Goal: Task Accomplishment & Management: Manage account settings

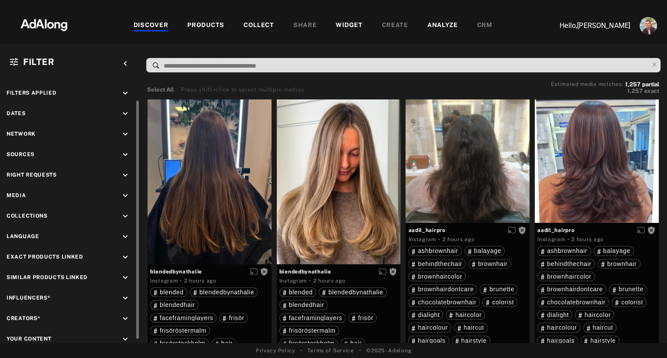
scroll to position [30, 0]
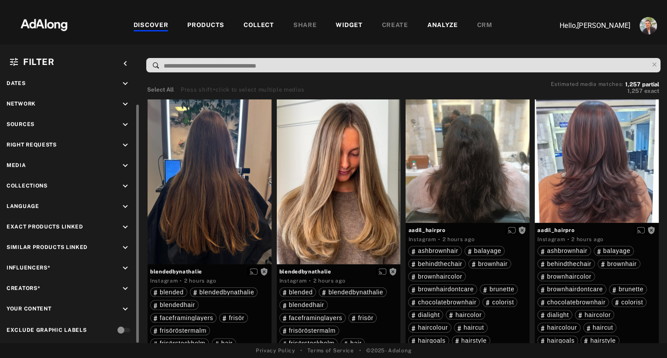
click at [126, 305] on icon "keyboard_arrow_down" at bounding box center [125, 310] width 10 height 10
click at [29, 340] on span at bounding box center [26, 344] width 8 height 9
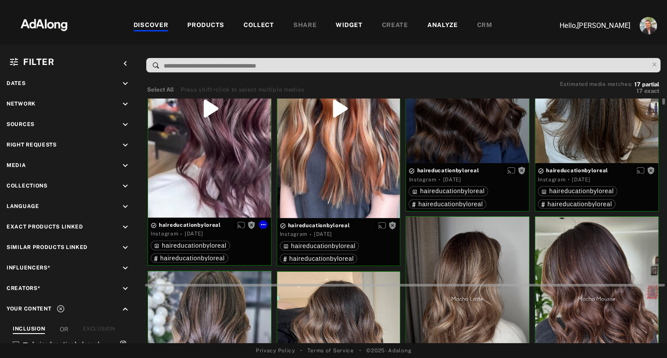
scroll to position [111, 0]
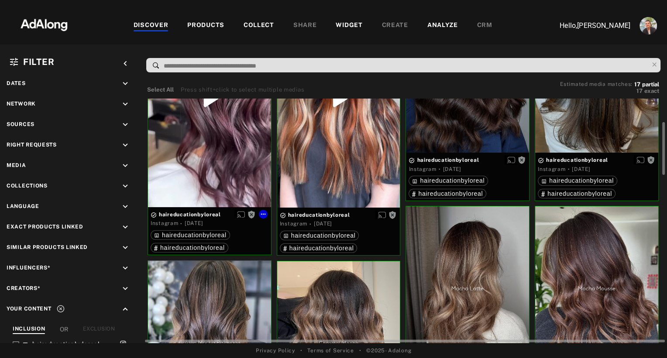
click at [241, 191] on div "Get rights" at bounding box center [209, 98] width 123 height 218
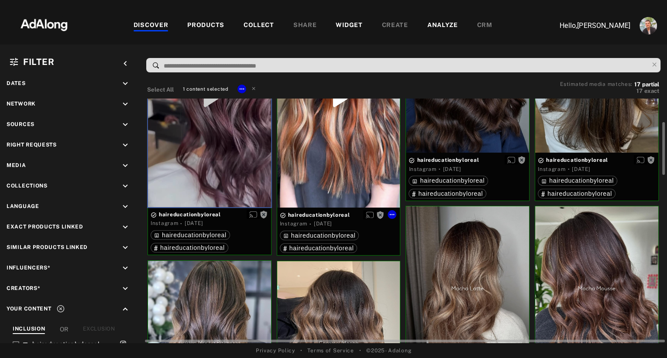
click at [339, 170] on div "Get rights" at bounding box center [338, 98] width 123 height 219
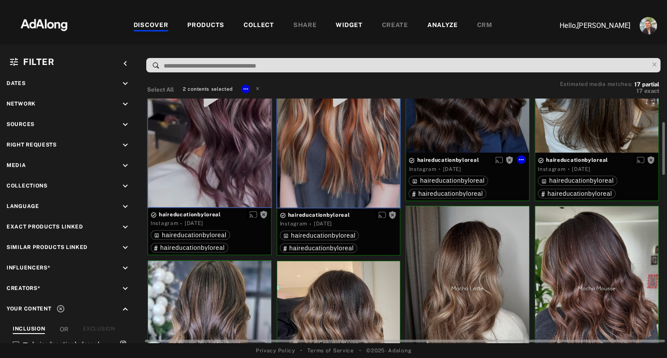
click at [453, 124] on div "Get rights" at bounding box center [467, 71] width 123 height 164
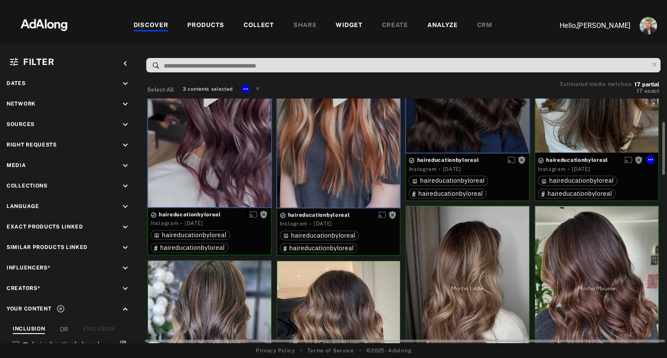
click at [571, 115] on div "Get rights" at bounding box center [596, 71] width 123 height 164
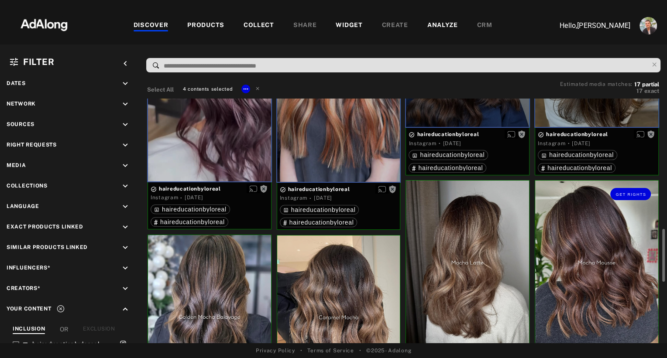
scroll to position [226, 0]
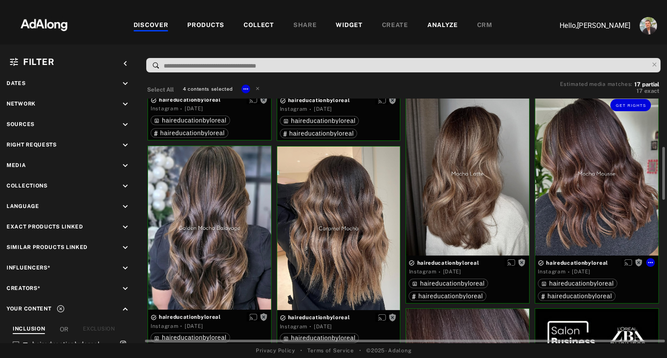
click at [577, 185] on div "Get rights" at bounding box center [596, 174] width 123 height 164
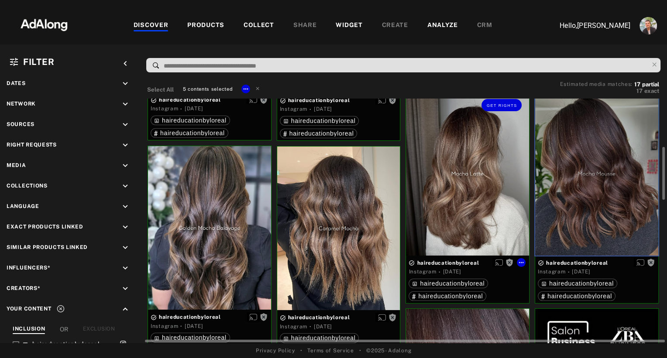
click at [467, 198] on div "Get rights" at bounding box center [467, 174] width 123 height 164
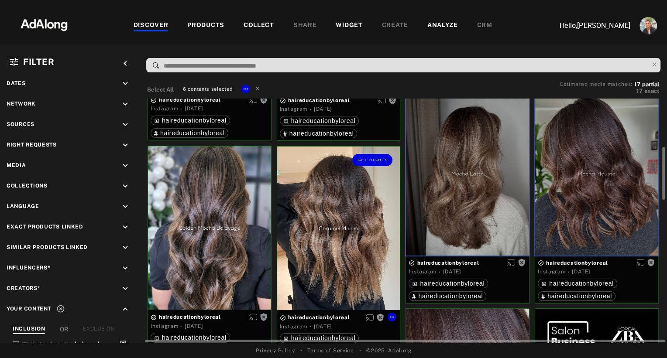
click at [354, 251] on div "Get rights" at bounding box center [338, 229] width 123 height 164
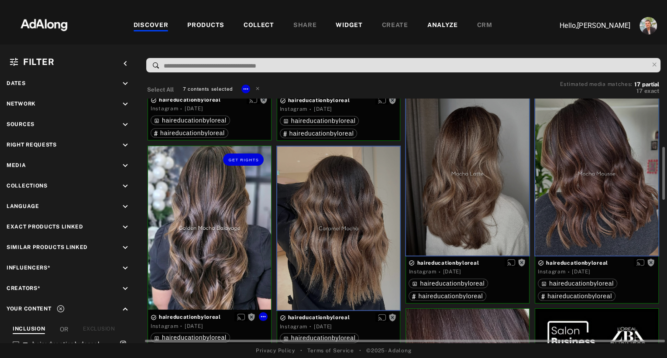
click at [197, 253] on div "Get rights" at bounding box center [209, 228] width 123 height 164
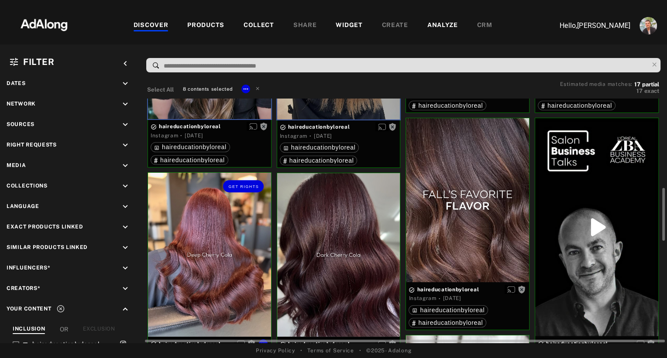
scroll to position [417, 0]
click at [197, 253] on div "Get rights" at bounding box center [209, 254] width 123 height 164
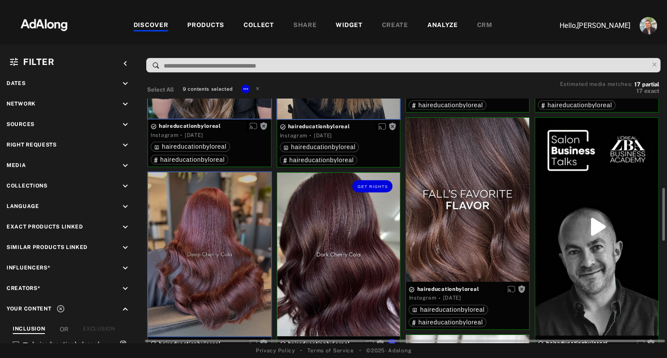
click at [320, 249] on div "Get rights" at bounding box center [338, 255] width 123 height 164
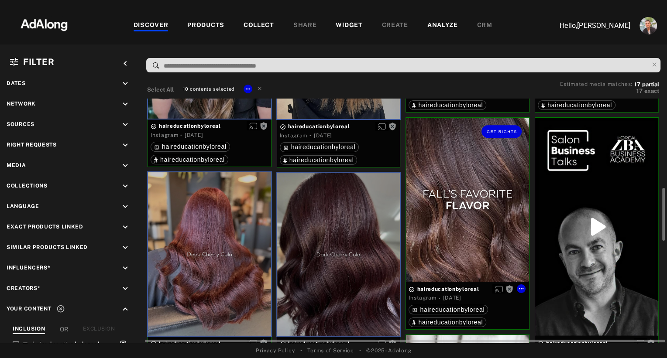
click at [455, 225] on div "Get rights" at bounding box center [467, 200] width 123 height 164
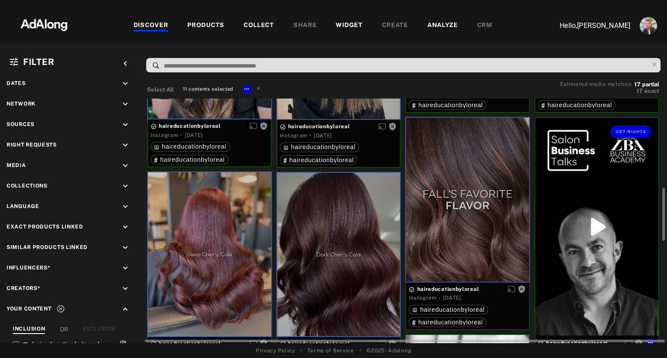
click at [584, 253] on div "Get rights" at bounding box center [596, 227] width 123 height 218
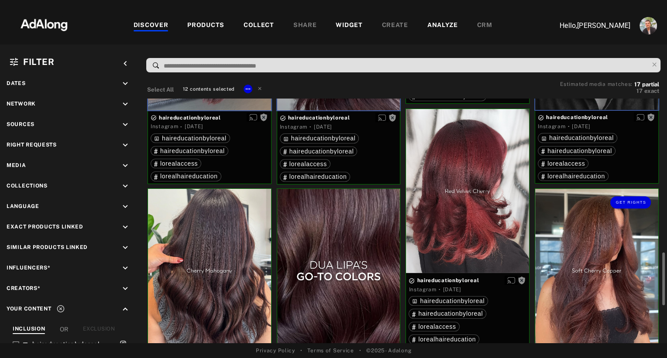
scroll to position [657, 0]
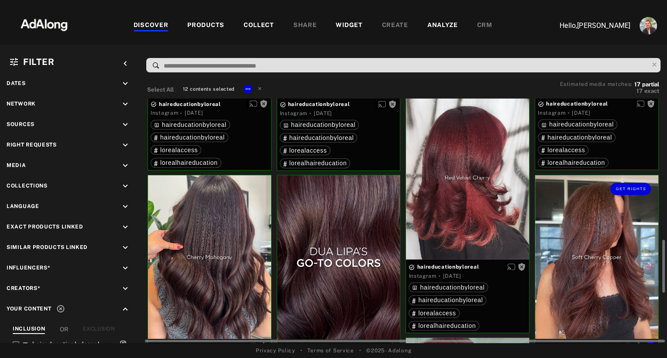
click at [584, 253] on div "Get rights" at bounding box center [596, 257] width 123 height 164
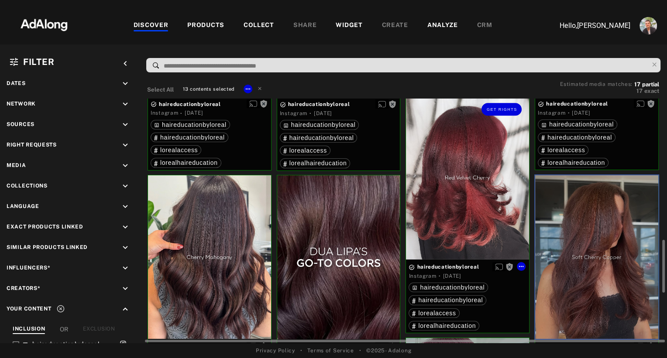
click at [460, 217] on div "Get rights" at bounding box center [467, 178] width 123 height 164
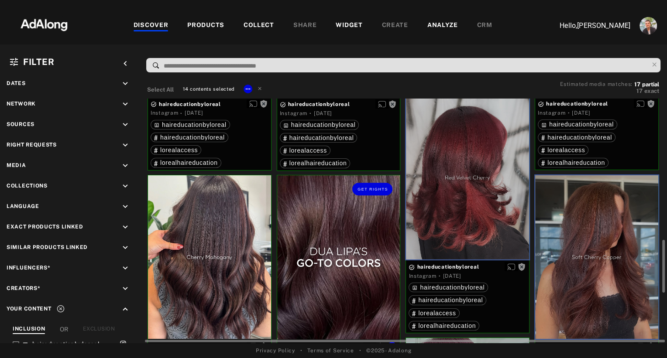
click at [351, 249] on div "Get rights" at bounding box center [338, 257] width 123 height 164
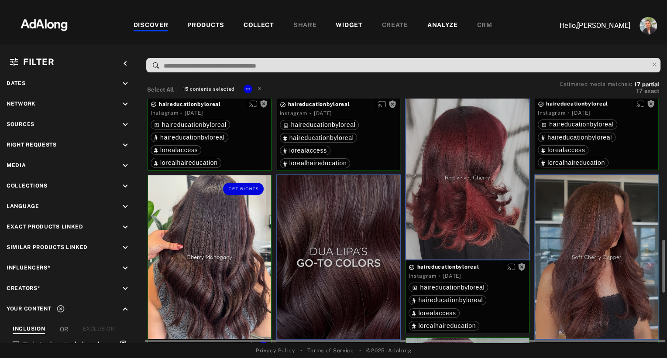
click at [220, 245] on div "Get rights" at bounding box center [209, 257] width 123 height 164
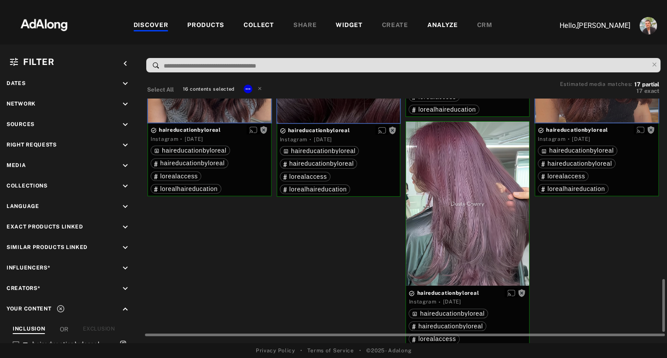
scroll to position [893, 0]
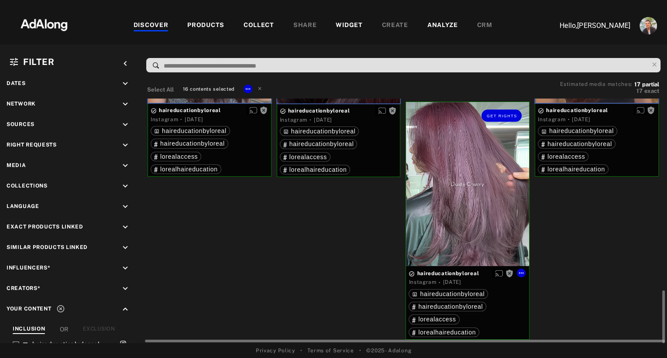
click at [474, 216] on div "Get rights" at bounding box center [467, 184] width 123 height 164
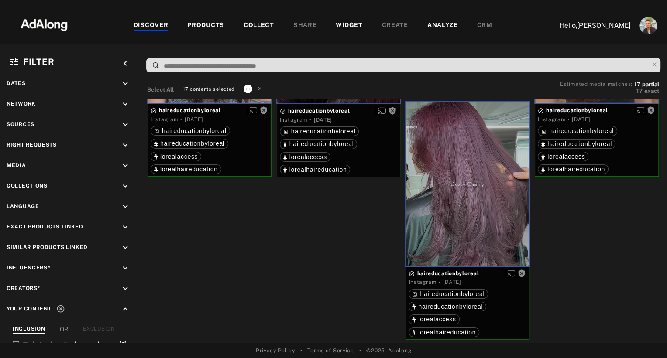
click at [247, 89] on icon at bounding box center [247, 89] width 7 height 7
click at [254, 97] on span "Collect" at bounding box center [258, 99] width 17 height 6
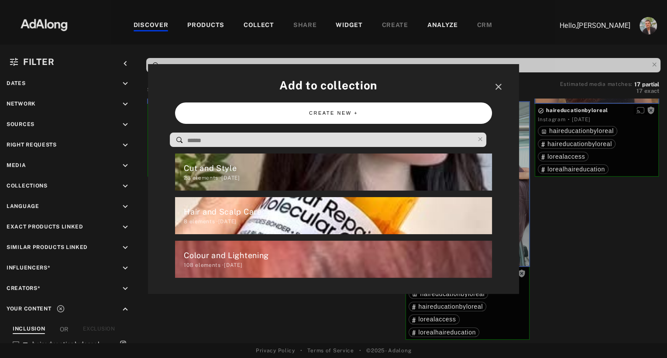
click at [317, 122] on button "CREATE NEW +" at bounding box center [333, 113] width 316 height 21
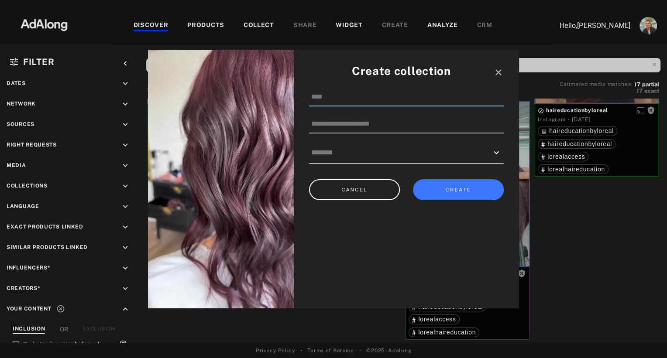
click at [328, 90] on input at bounding box center [406, 97] width 195 height 18
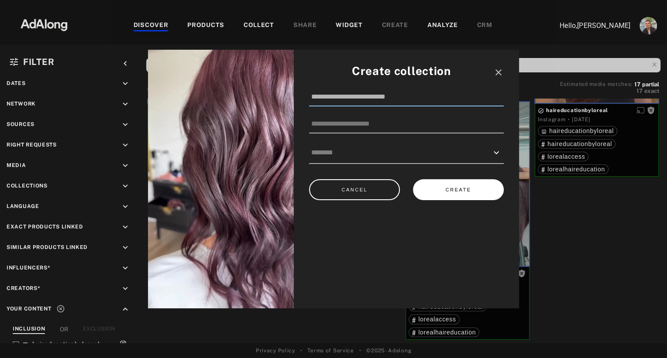
type input "**********"
click at [448, 192] on button "CREATE" at bounding box center [458, 189] width 91 height 21
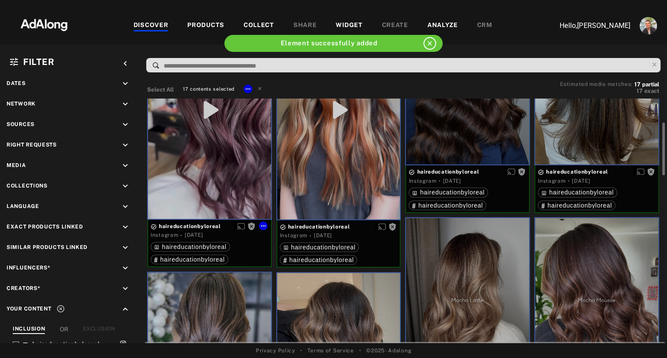
scroll to position [101, 0]
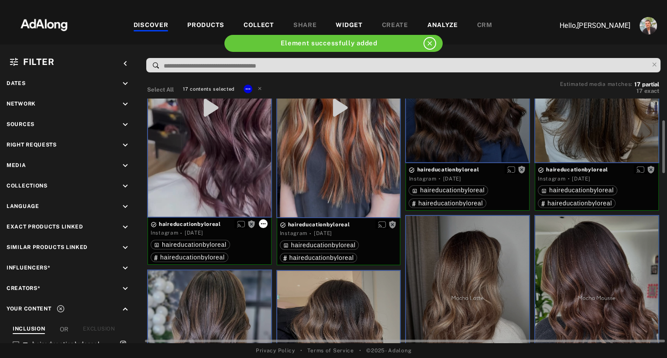
click at [265, 225] on icon at bounding box center [263, 223] width 7 height 7
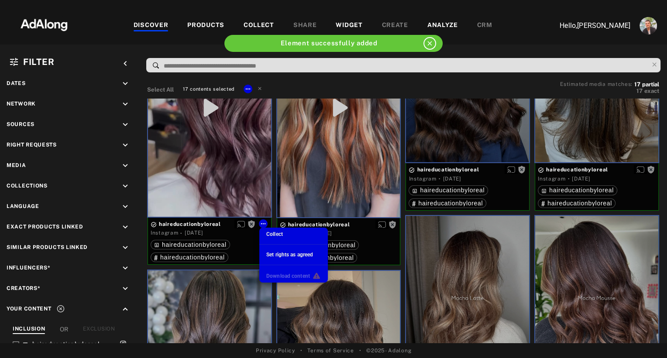
click at [281, 255] on span "Set rights as agreed" at bounding box center [289, 255] width 47 height 6
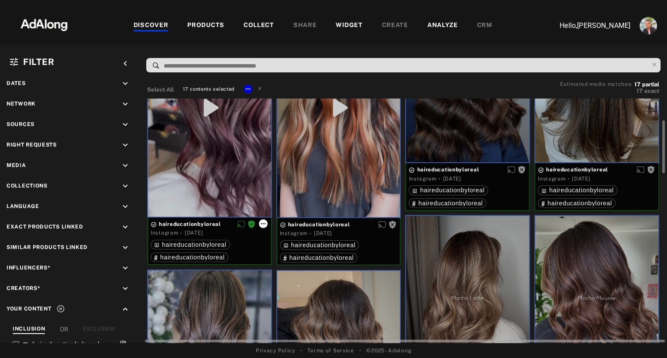
click at [264, 223] on icon at bounding box center [263, 223] width 7 height 7
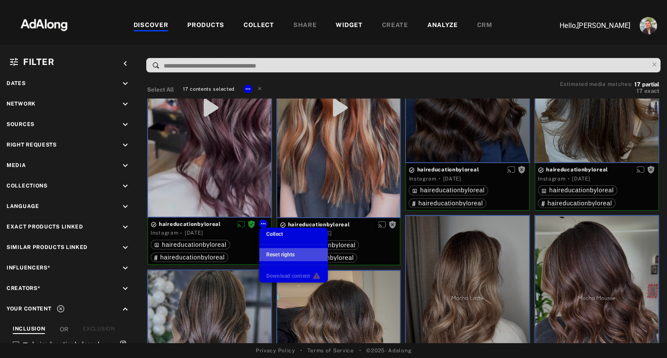
click at [273, 255] on span "Reset rights" at bounding box center [280, 255] width 28 height 6
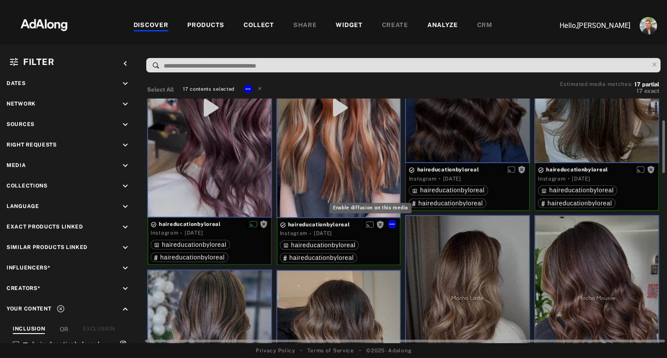
click at [370, 224] on icon "Enable diffusion on this media" at bounding box center [370, 225] width 8 height 8
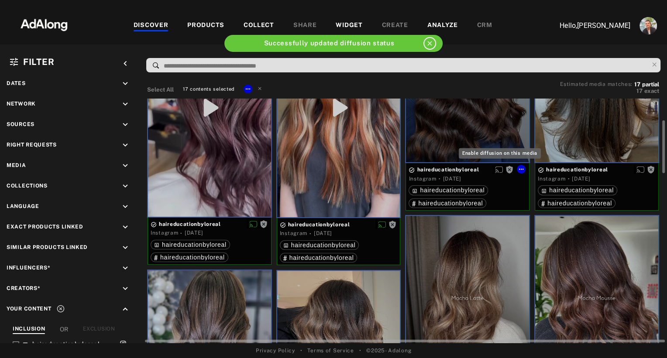
click at [500, 171] on icon "Enable diffusion on this media" at bounding box center [499, 170] width 8 height 8
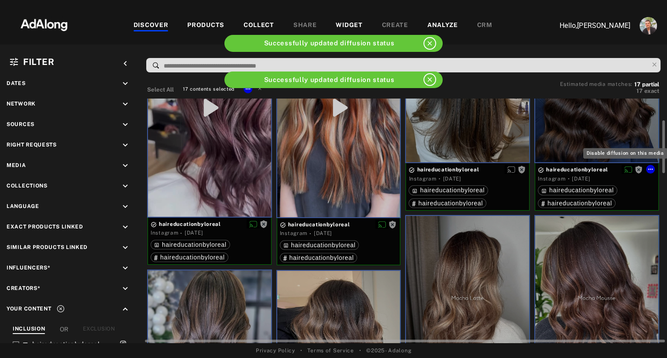
click at [627, 169] on icon "Disable diffusion on this media" at bounding box center [628, 170] width 8 height 8
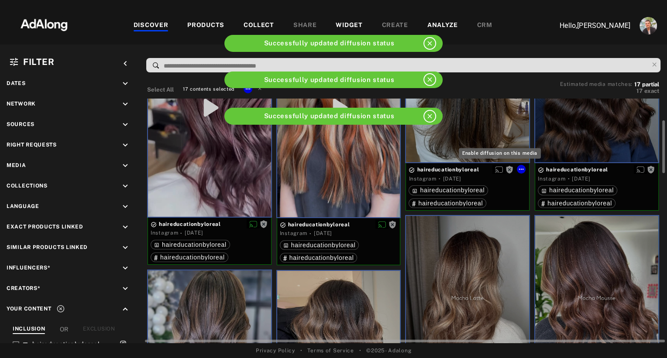
click at [498, 168] on icon "Enable diffusion on this media" at bounding box center [499, 170] width 8 height 8
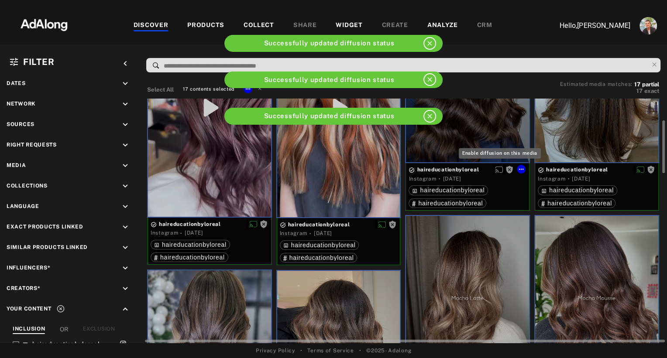
click at [501, 172] on icon "Enable diffusion on this media" at bounding box center [499, 170] width 8 height 8
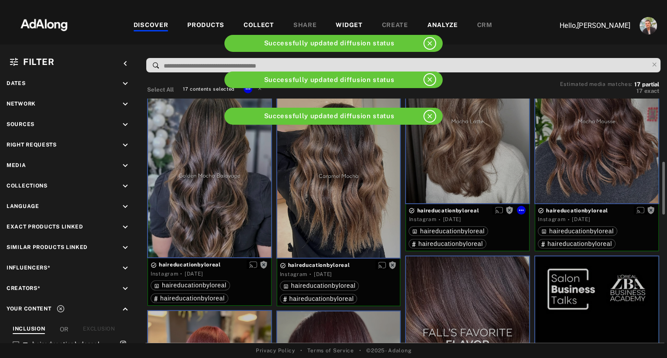
scroll to position [281, 0]
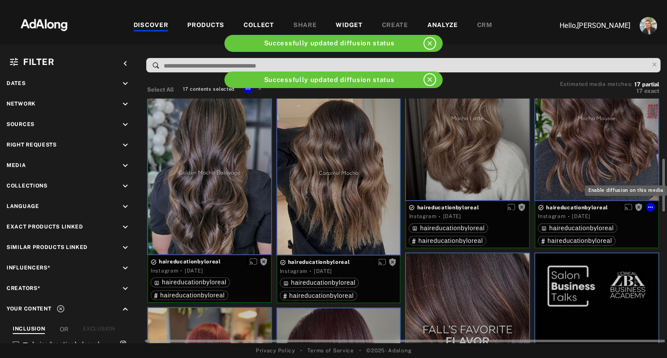
click at [628, 208] on icon "Enable diffusion on this media" at bounding box center [628, 207] width 8 height 8
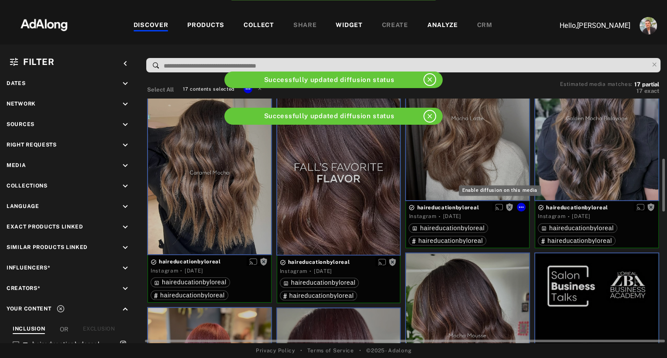
click at [498, 207] on icon "Enable diffusion on this media" at bounding box center [499, 207] width 8 height 8
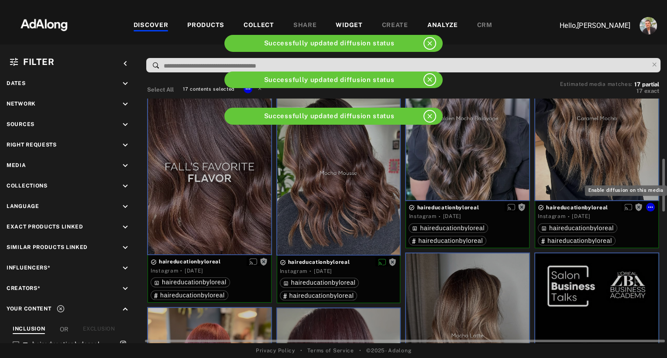
click at [628, 209] on icon "Enable diffusion on this media" at bounding box center [628, 207] width 8 height 8
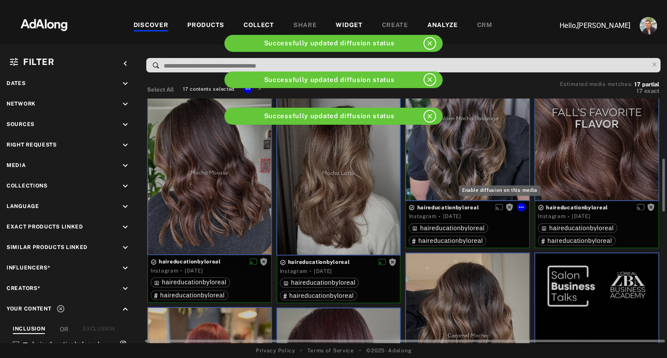
click at [497, 208] on icon "Enable diffusion on this media" at bounding box center [499, 207] width 8 height 7
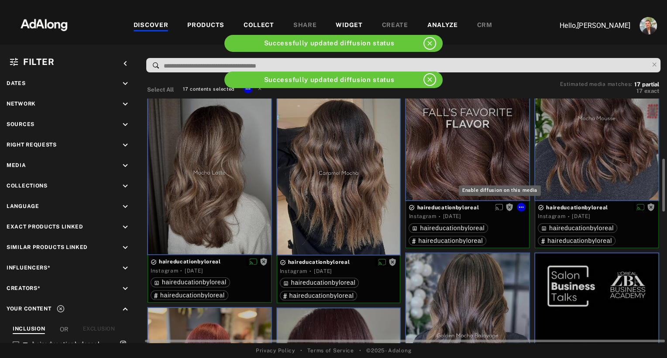
click at [498, 206] on icon "Enable diffusion on this media" at bounding box center [499, 207] width 8 height 8
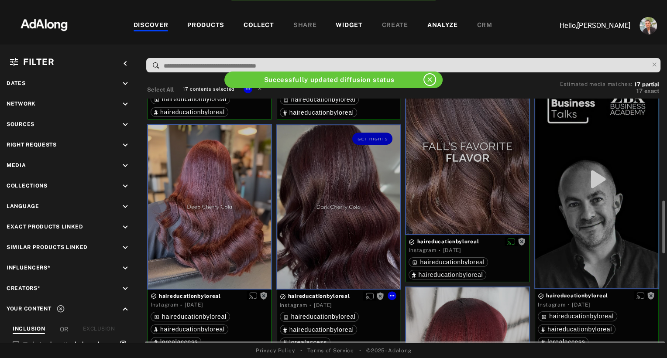
scroll to position [466, 0]
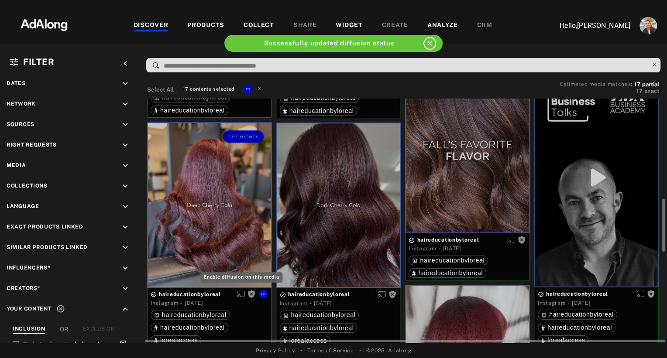
click at [242, 294] on icon "Enable diffusion on this media" at bounding box center [241, 294] width 8 height 8
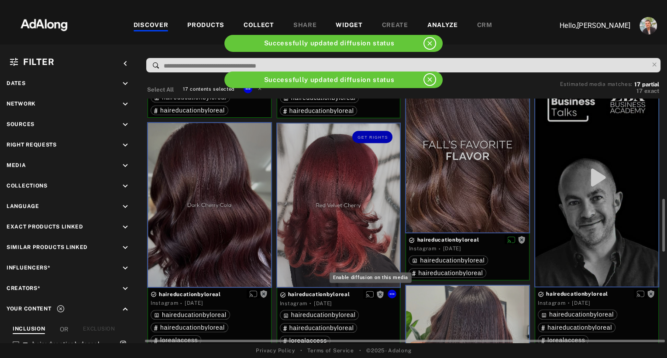
click at [368, 297] on icon "Enable diffusion on this media" at bounding box center [370, 295] width 8 height 7
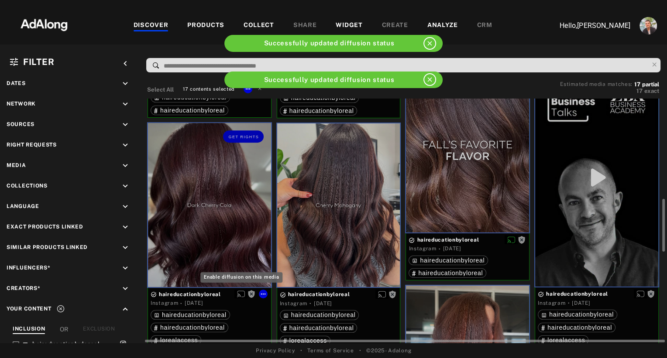
click at [238, 296] on icon "Enable diffusion on this media" at bounding box center [241, 294] width 8 height 7
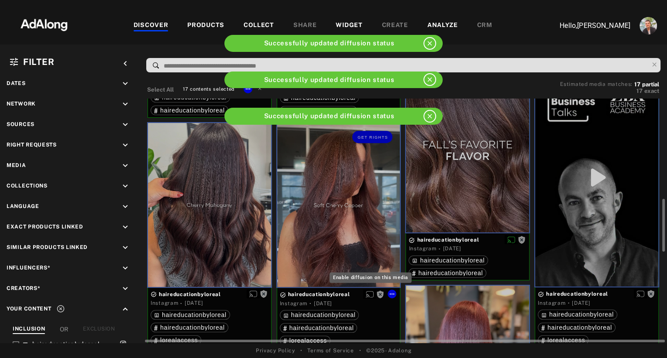
click at [368, 296] on icon "Enable diffusion on this media" at bounding box center [370, 295] width 8 height 8
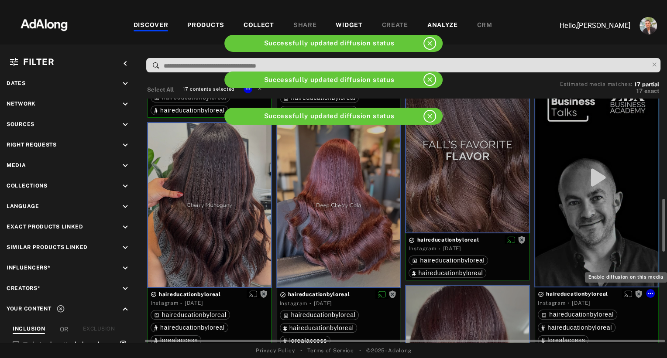
click at [627, 293] on icon "Enable diffusion on this media" at bounding box center [628, 294] width 8 height 8
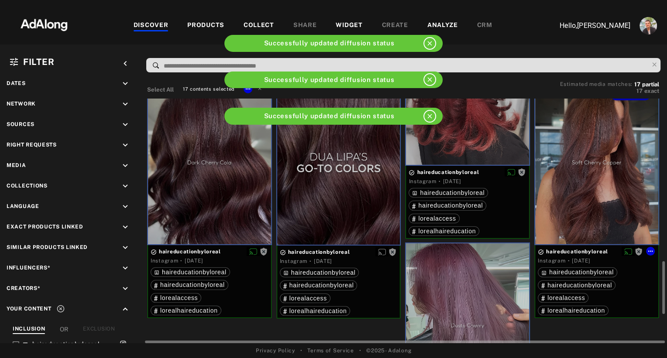
scroll to position [752, 0]
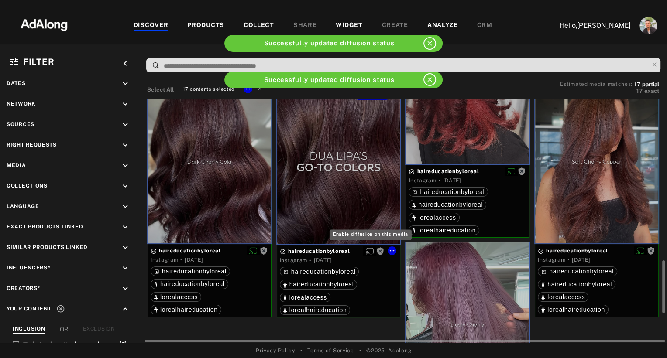
click at [367, 253] on icon "Enable diffusion on this media" at bounding box center [370, 251] width 8 height 8
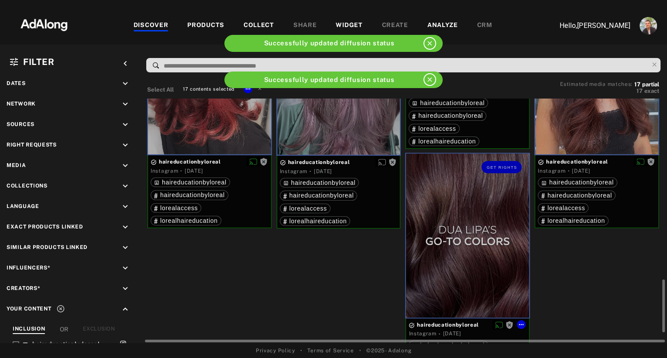
scroll to position [820, 0]
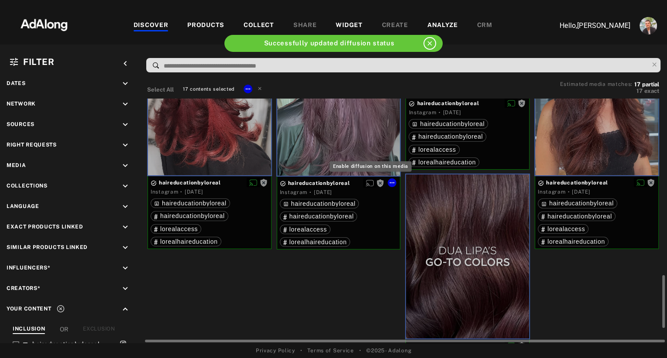
click at [371, 182] on icon "Enable diffusion on this media" at bounding box center [370, 183] width 8 height 8
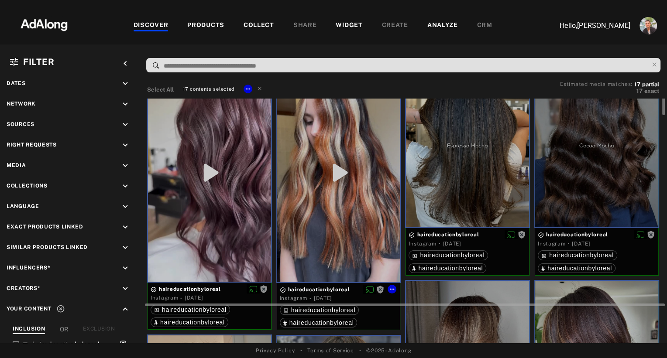
scroll to position [0, 0]
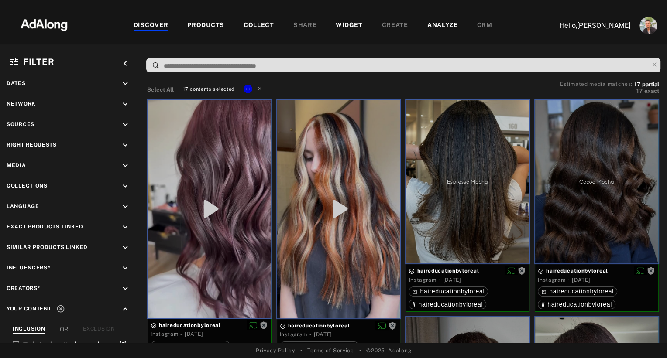
click at [352, 30] on div "WIDGET" at bounding box center [349, 26] width 27 height 10
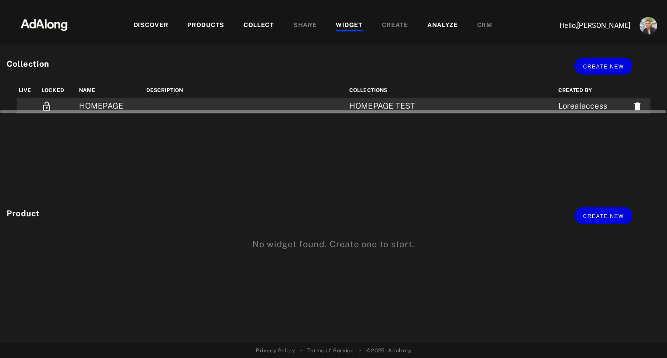
click at [110, 106] on td "HOMEPAGE" at bounding box center [110, 106] width 67 height 16
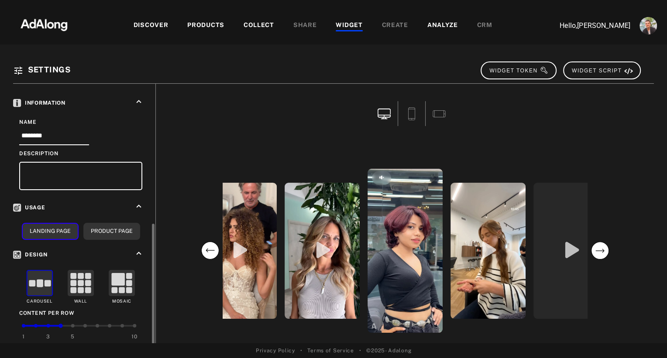
scroll to position [266, 0]
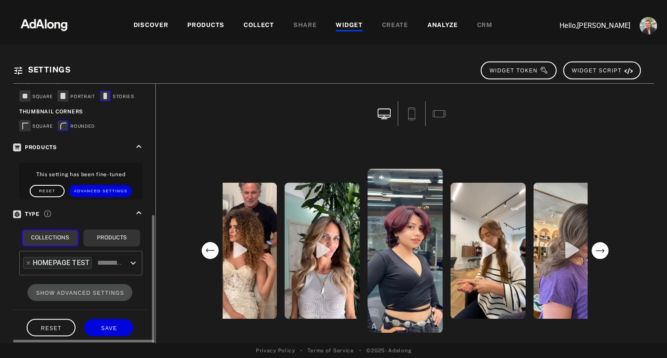
click at [136, 258] on icon "Open" at bounding box center [133, 263] width 10 height 10
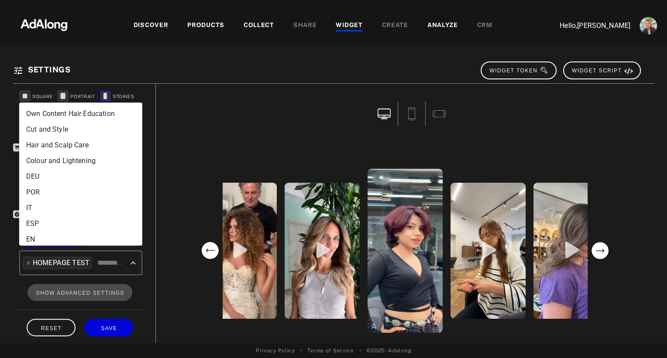
click at [81, 117] on li "Own Content Hair Education" at bounding box center [80, 114] width 123 height 16
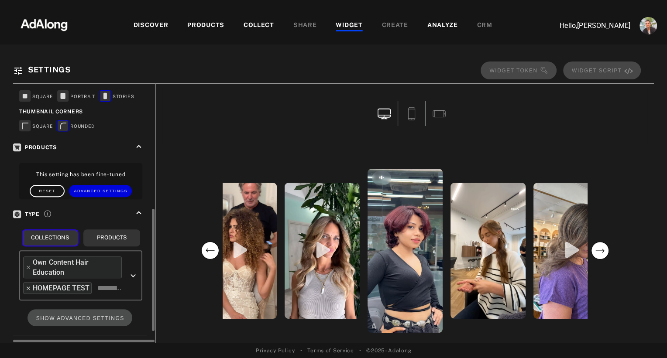
click at [27, 287] on icon at bounding box center [28, 288] width 3 height 3
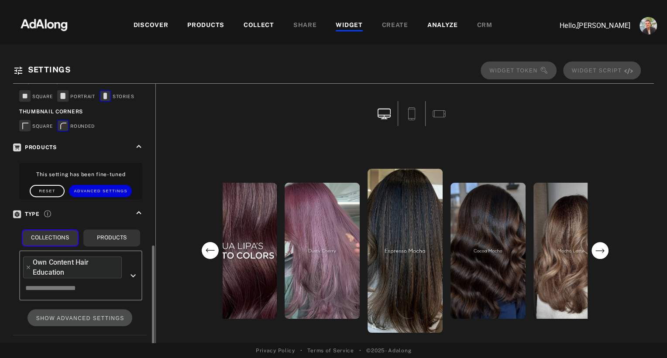
scroll to position [291, 0]
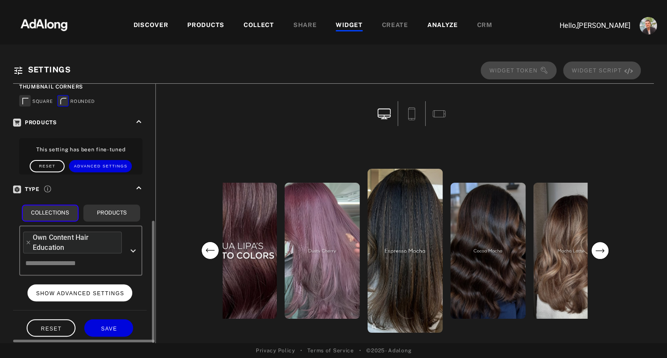
click at [65, 291] on span "SHOW ADVANCED SETTINGS" at bounding box center [80, 294] width 88 height 6
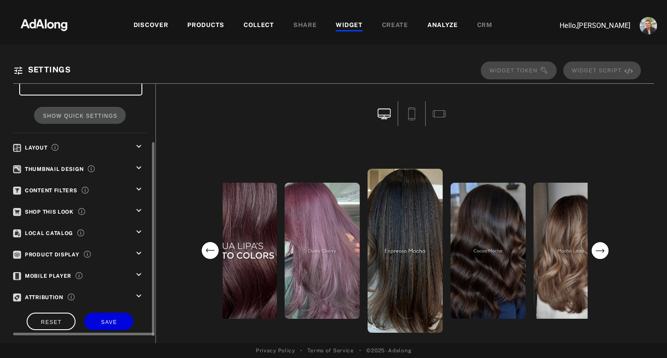
scroll to position [88, 0]
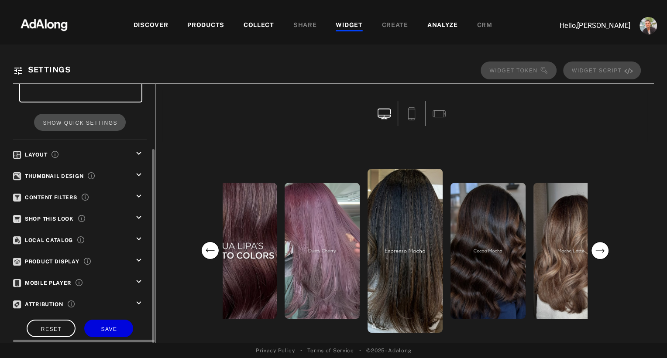
click at [139, 192] on icon "keyboard_arrow_down" at bounding box center [139, 197] width 10 height 10
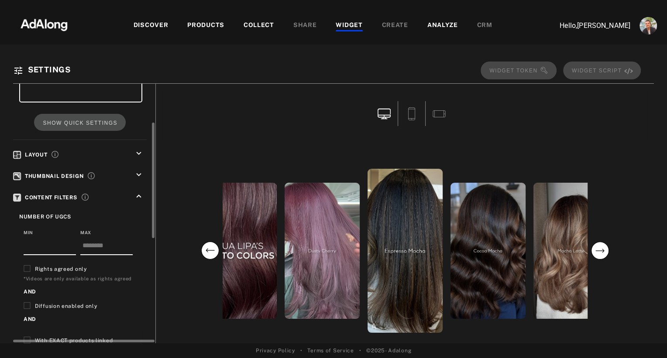
click at [139, 192] on icon "keyboard_arrow_up" at bounding box center [139, 197] width 10 height 10
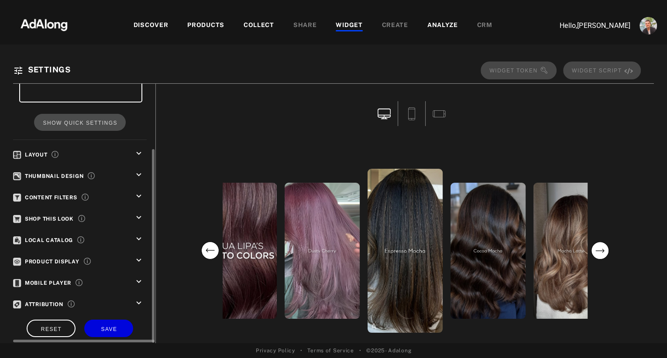
click at [136, 170] on icon "keyboard_arrow_down" at bounding box center [139, 175] width 10 height 10
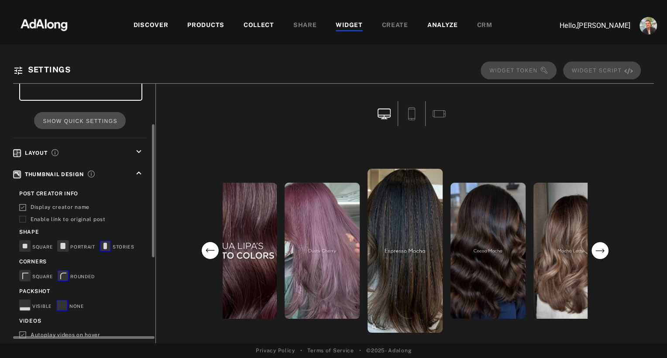
scroll to position [86, 0]
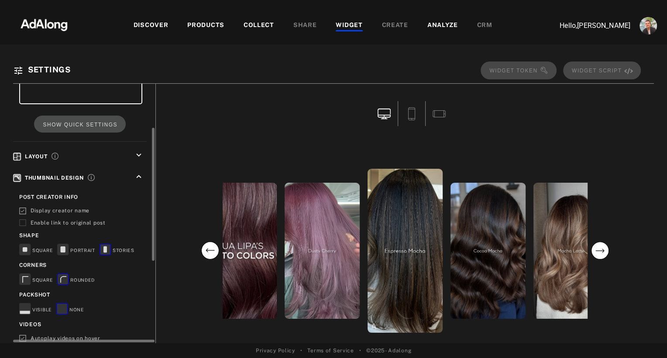
click at [137, 151] on icon "keyboard_arrow_down" at bounding box center [139, 156] width 10 height 10
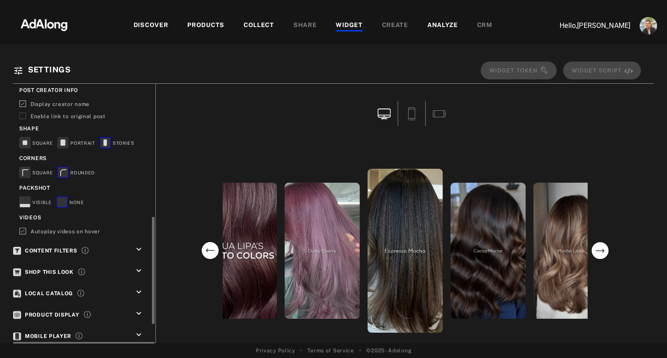
scroll to position [317, 0]
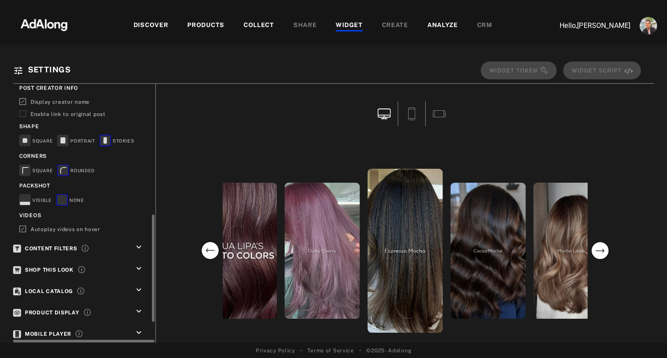
click at [137, 243] on icon "keyboard_arrow_down" at bounding box center [139, 248] width 10 height 10
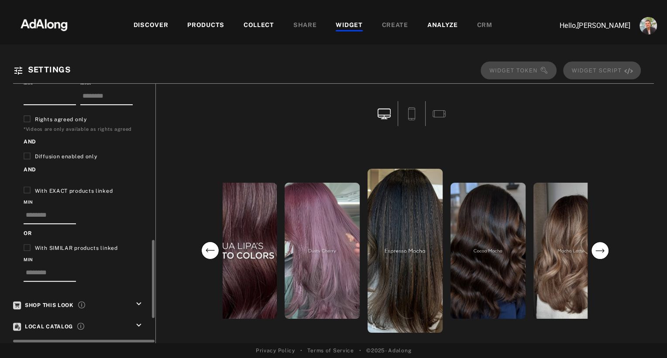
scroll to position [602, 0]
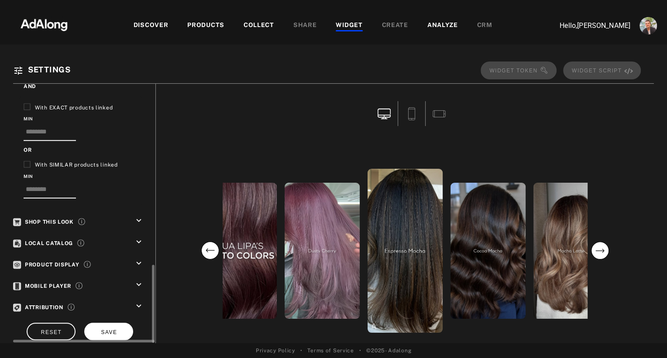
click at [107, 323] on button "SAVE" at bounding box center [108, 331] width 49 height 17
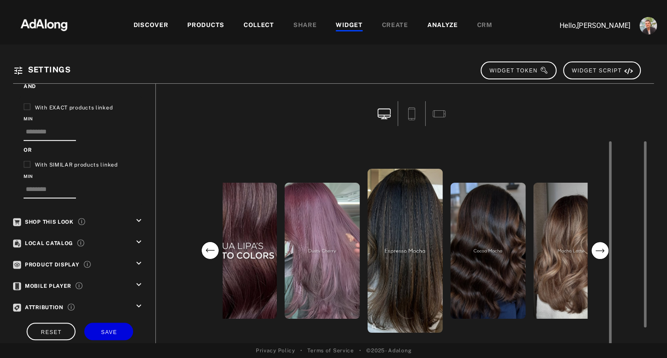
click at [593, 250] on circle "next" at bounding box center [599, 250] width 17 height 17
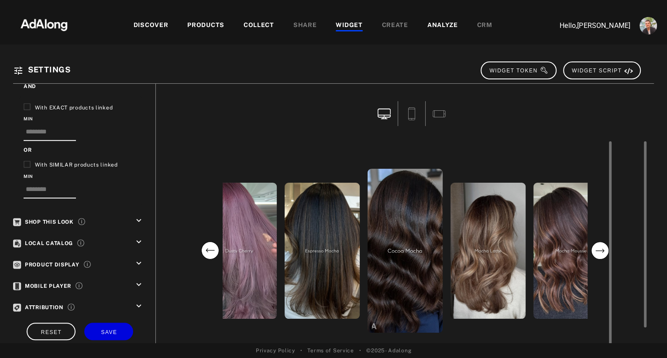
click at [593, 250] on circle "next" at bounding box center [599, 250] width 17 height 17
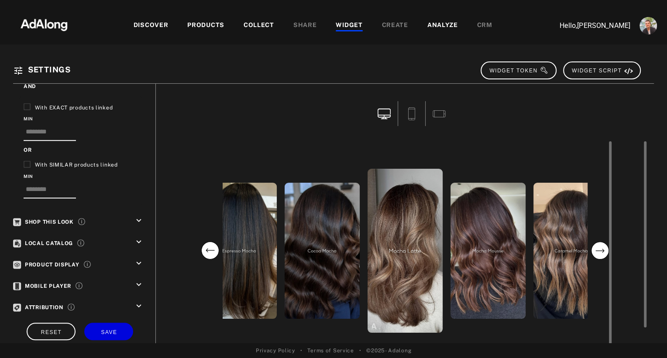
click at [593, 250] on circle "next" at bounding box center [599, 250] width 17 height 17
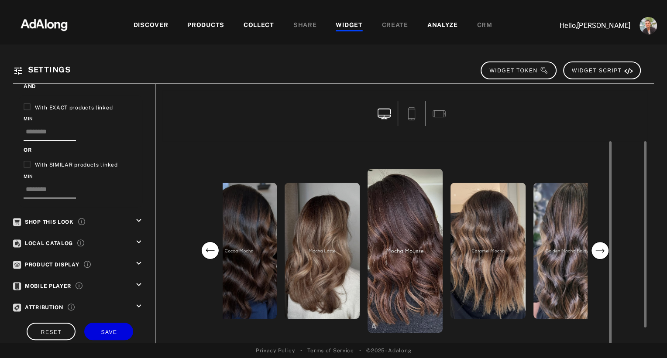
click at [593, 250] on circle "next" at bounding box center [599, 250] width 17 height 17
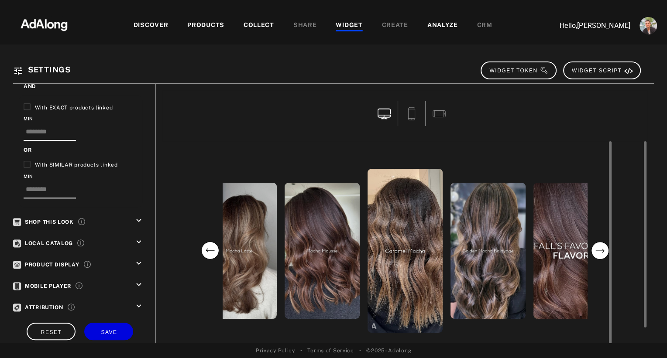
click at [593, 250] on circle "next" at bounding box center [599, 250] width 17 height 17
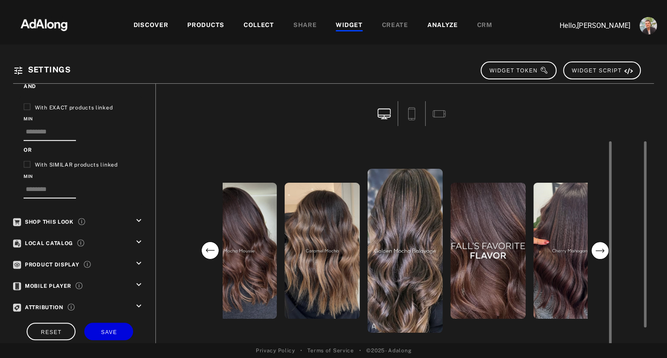
click at [593, 250] on circle "next" at bounding box center [599, 250] width 17 height 17
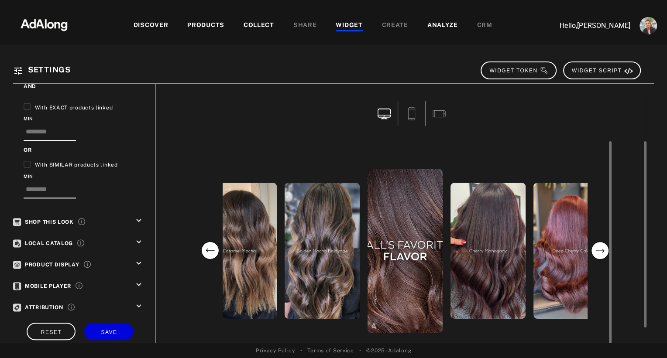
click at [593, 250] on circle "next" at bounding box center [599, 250] width 17 height 17
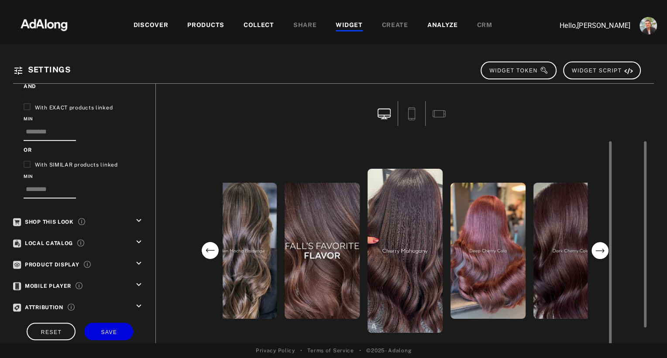
click at [593, 250] on circle "next" at bounding box center [599, 250] width 17 height 17
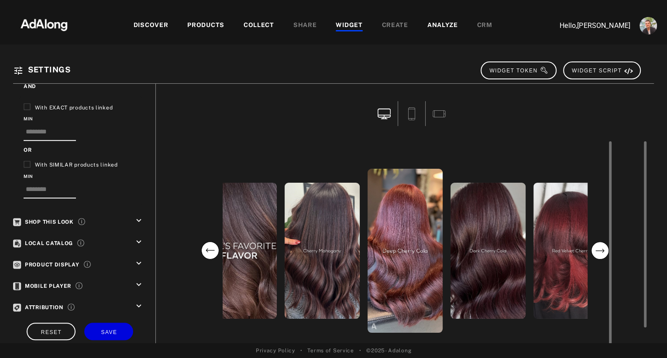
click at [593, 250] on circle "next" at bounding box center [599, 250] width 17 height 17
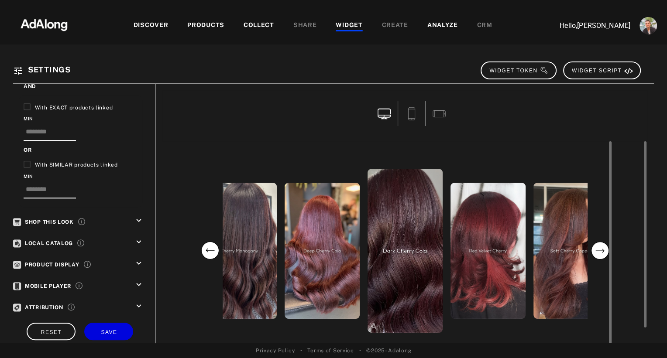
click at [593, 250] on circle "next" at bounding box center [599, 250] width 17 height 17
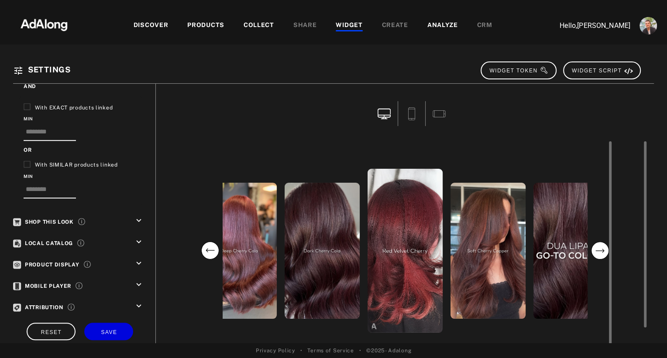
click at [593, 250] on circle "next" at bounding box center [599, 250] width 17 height 17
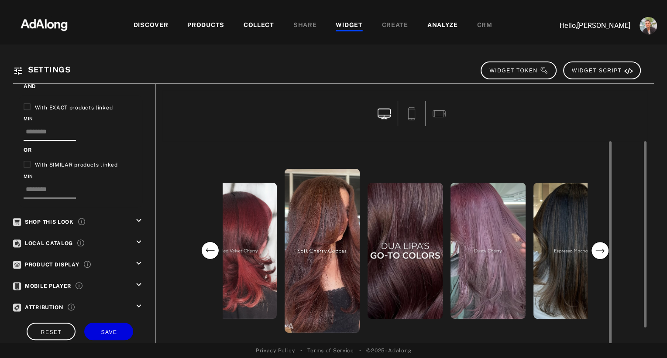
click at [593, 250] on circle "next" at bounding box center [599, 250] width 17 height 17
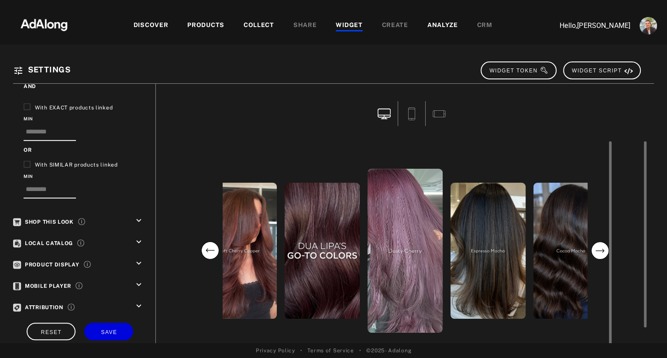
click at [593, 250] on circle "next" at bounding box center [599, 250] width 17 height 17
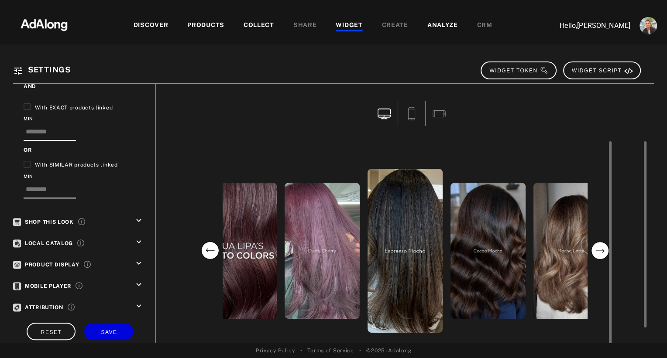
click at [593, 250] on circle "next" at bounding box center [599, 250] width 17 height 17
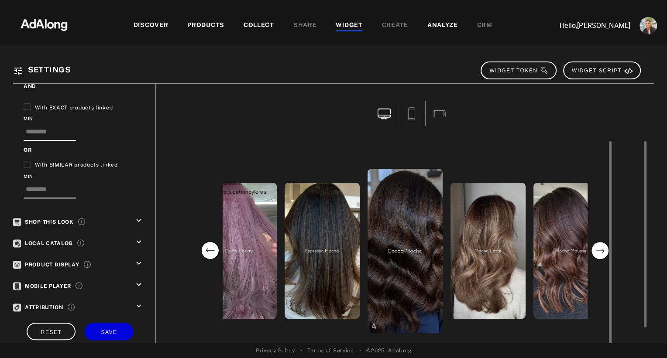
click at [256, 268] on div "haireducationbyloreal" at bounding box center [239, 251] width 75 height 136
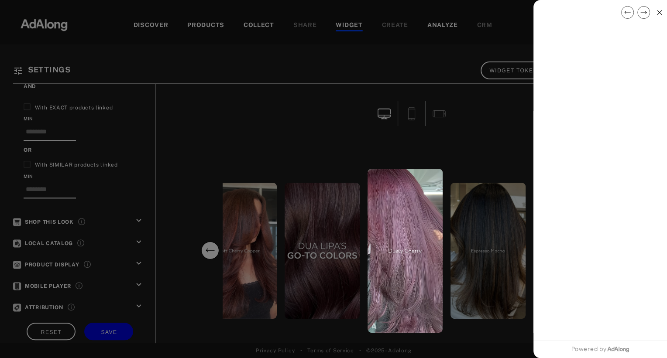
click at [317, 259] on div at bounding box center [333, 179] width 667 height 358
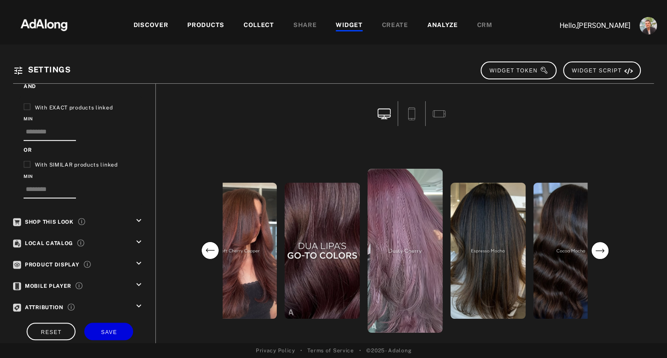
click at [317, 259] on div "haireducationbyloreal" at bounding box center [322, 251] width 75 height 136
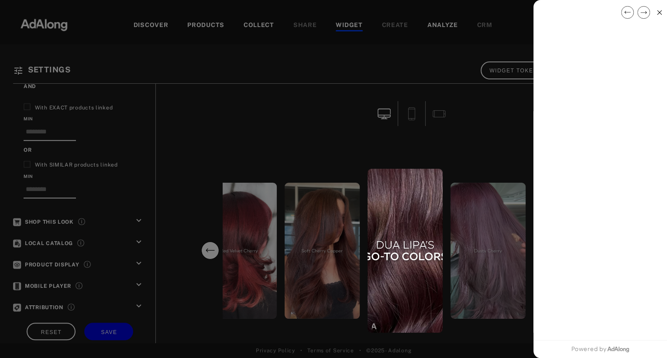
click at [227, 140] on div at bounding box center [333, 179] width 667 height 358
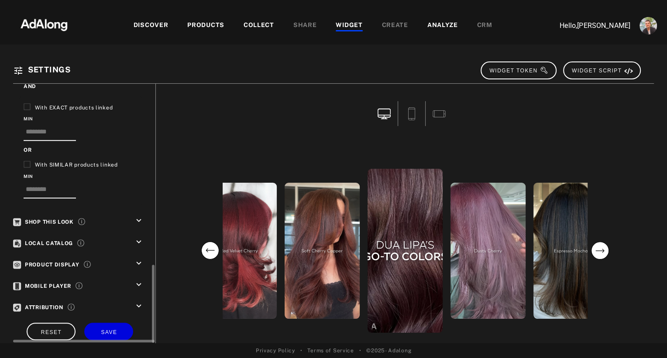
click at [138, 216] on icon "keyboard_arrow_down" at bounding box center [139, 221] width 10 height 10
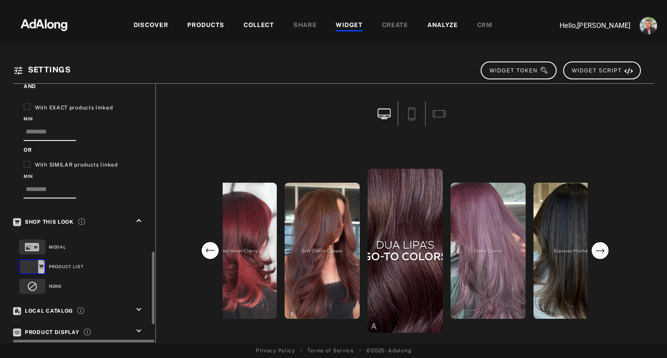
click at [51, 279] on div "NONE" at bounding box center [78, 287] width 119 height 20
click at [31, 282] on circle at bounding box center [32, 286] width 8 height 8
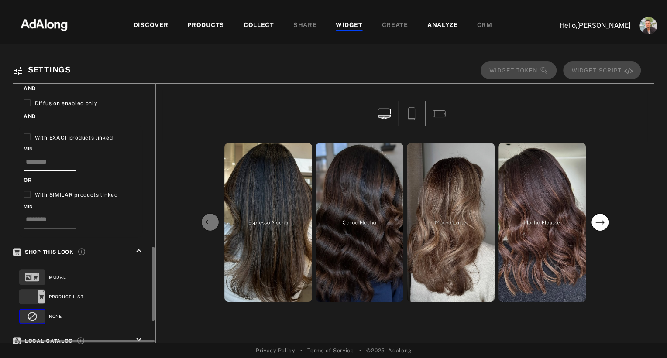
scroll to position [649, 0]
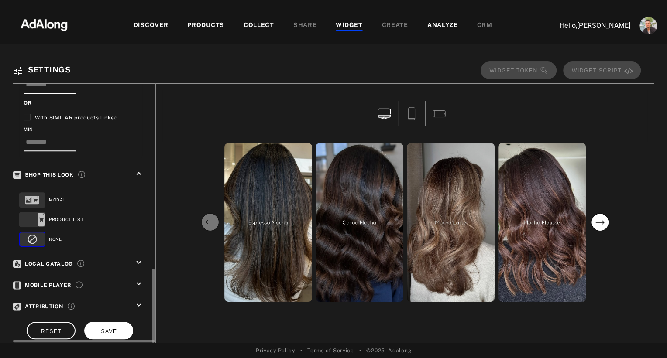
click at [105, 329] on span "SAVE" at bounding box center [109, 332] width 16 height 6
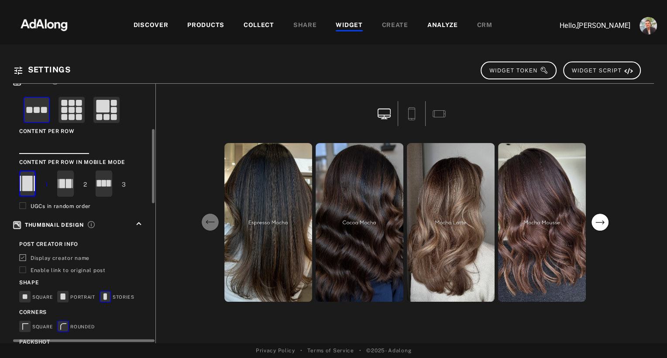
scroll to position [161, 0]
type input "*"
click at [89, 141] on input "*" at bounding box center [54, 147] width 70 height 14
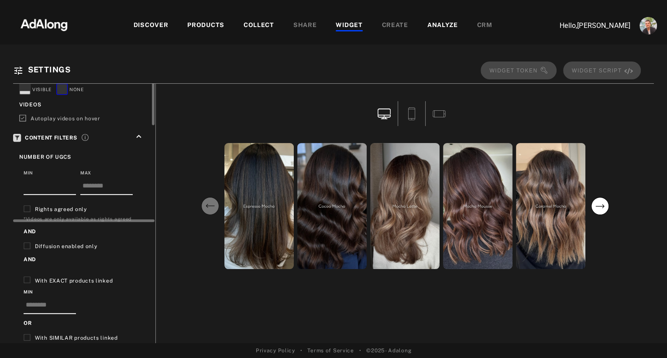
scroll to position [649, 0]
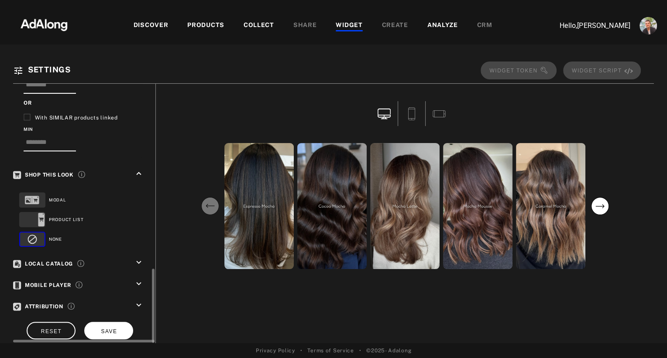
click at [114, 325] on button "SAVE" at bounding box center [108, 330] width 49 height 17
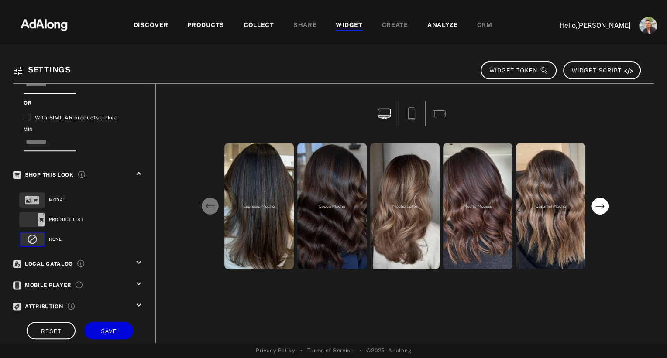
click at [358, 27] on div "WIDGET" at bounding box center [349, 26] width 27 height 10
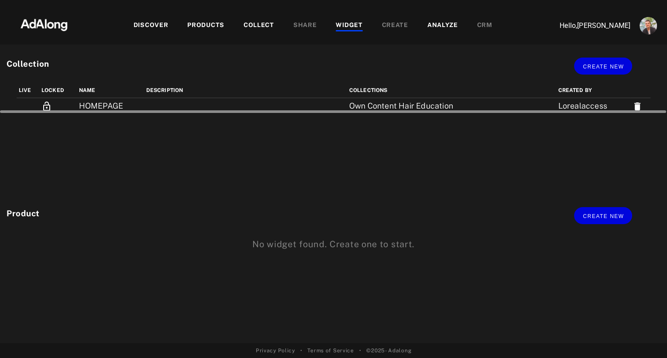
click at [95, 107] on div at bounding box center [333, 110] width 667 height 7
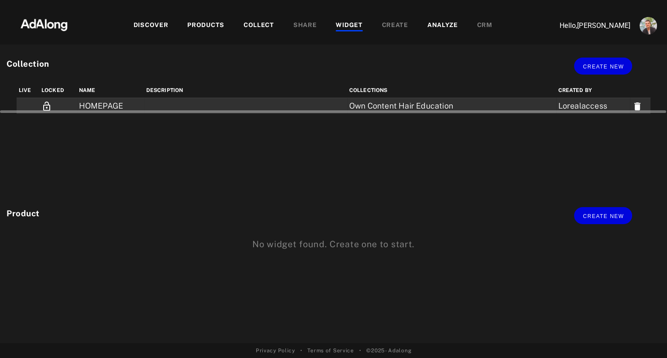
click at [97, 105] on td "HOMEPAGE" at bounding box center [110, 106] width 67 height 16
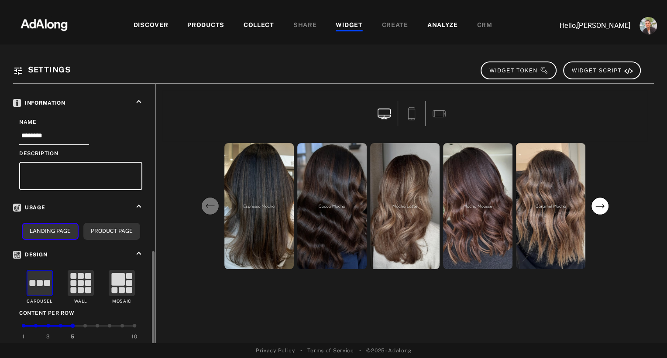
scroll to position [291, 0]
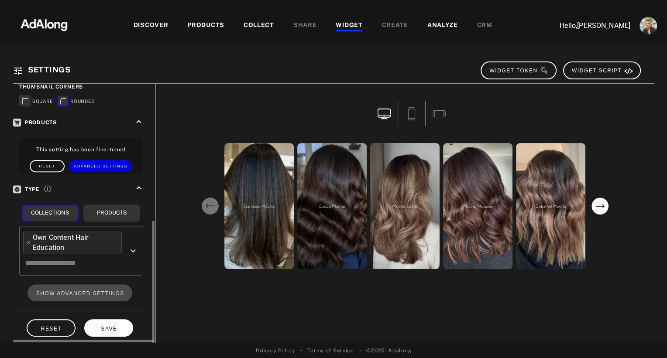
click at [109, 326] on button "SAVE" at bounding box center [108, 328] width 49 height 17
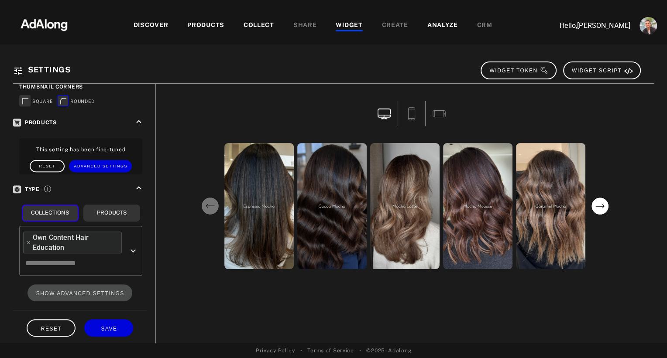
click at [54, 21] on img at bounding box center [44, 24] width 77 height 26
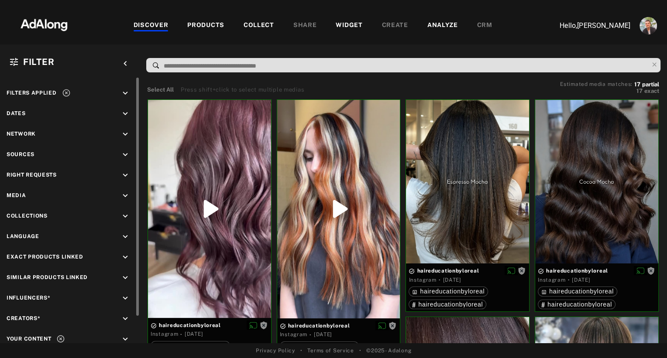
click at [66, 94] on icon at bounding box center [66, 93] width 9 height 9
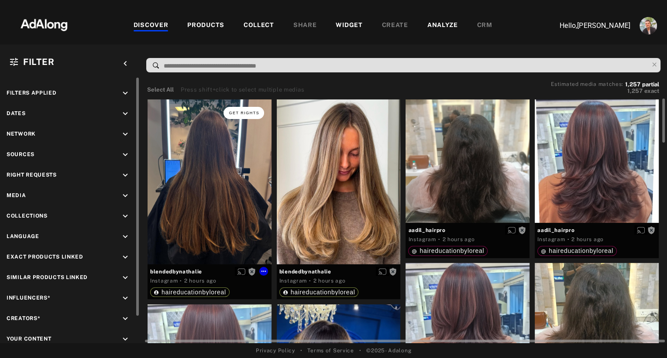
click at [241, 112] on span "Get rights" at bounding box center [244, 113] width 31 height 4
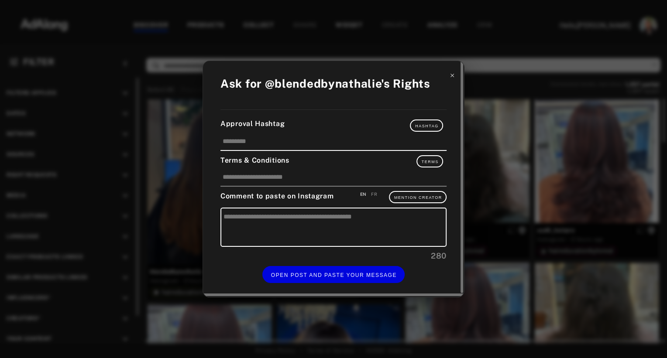
click at [450, 74] on icon at bounding box center [452, 75] width 6 height 6
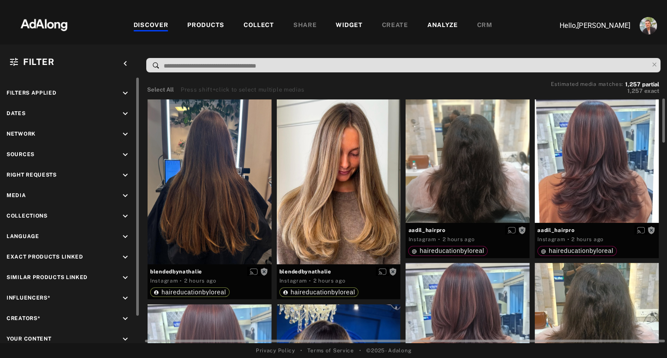
click at [124, 154] on icon "keyboard_arrow_down" at bounding box center [125, 155] width 10 height 10
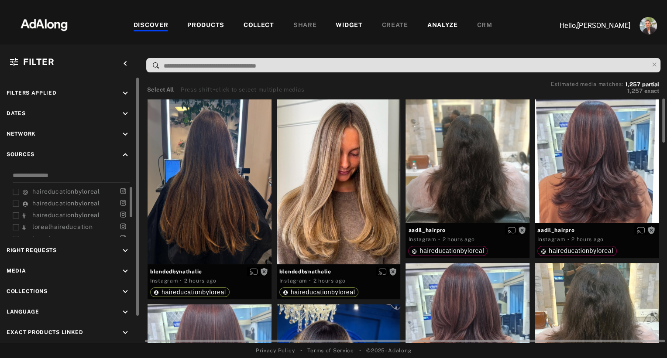
click at [57, 190] on span "haireducationbyloreal" at bounding box center [66, 191] width 68 height 7
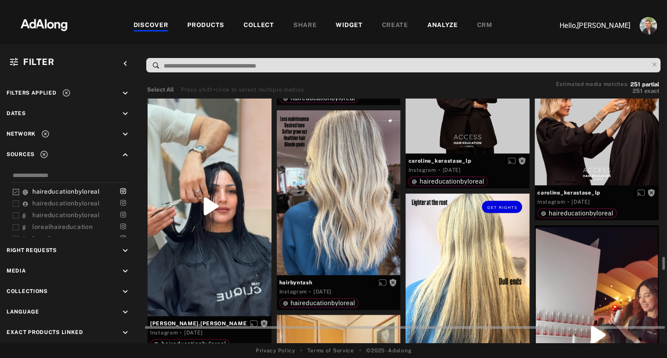
scroll to position [4668, 0]
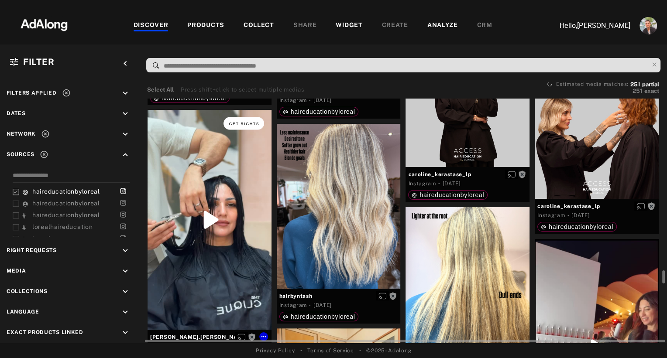
click at [234, 124] on span "Get rights" at bounding box center [244, 124] width 31 height 4
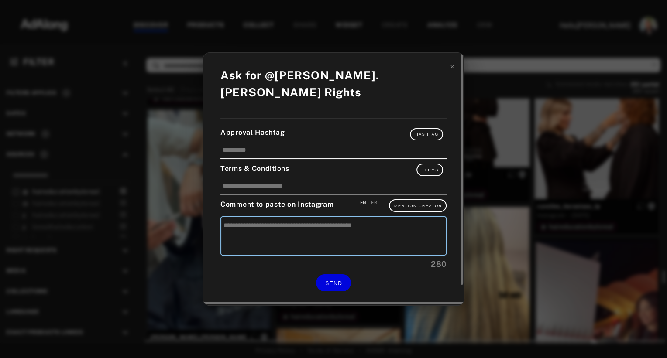
click at [307, 220] on textarea at bounding box center [333, 236] width 226 height 39
paste textarea "**********"
type textarea "**********"
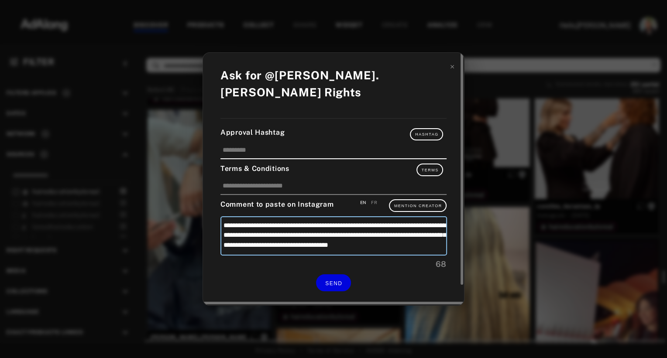
scroll to position [3, 0]
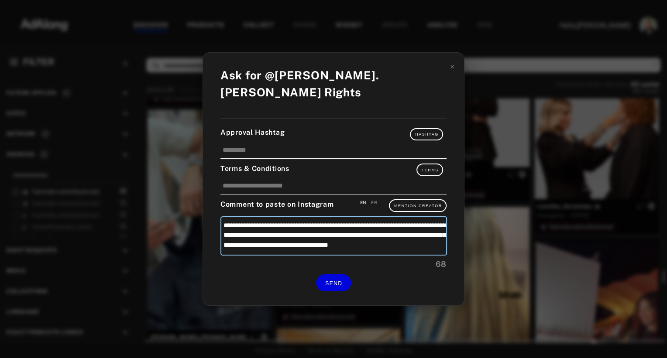
type textarea "**********"
